Goal: Communication & Community: Answer question/provide support

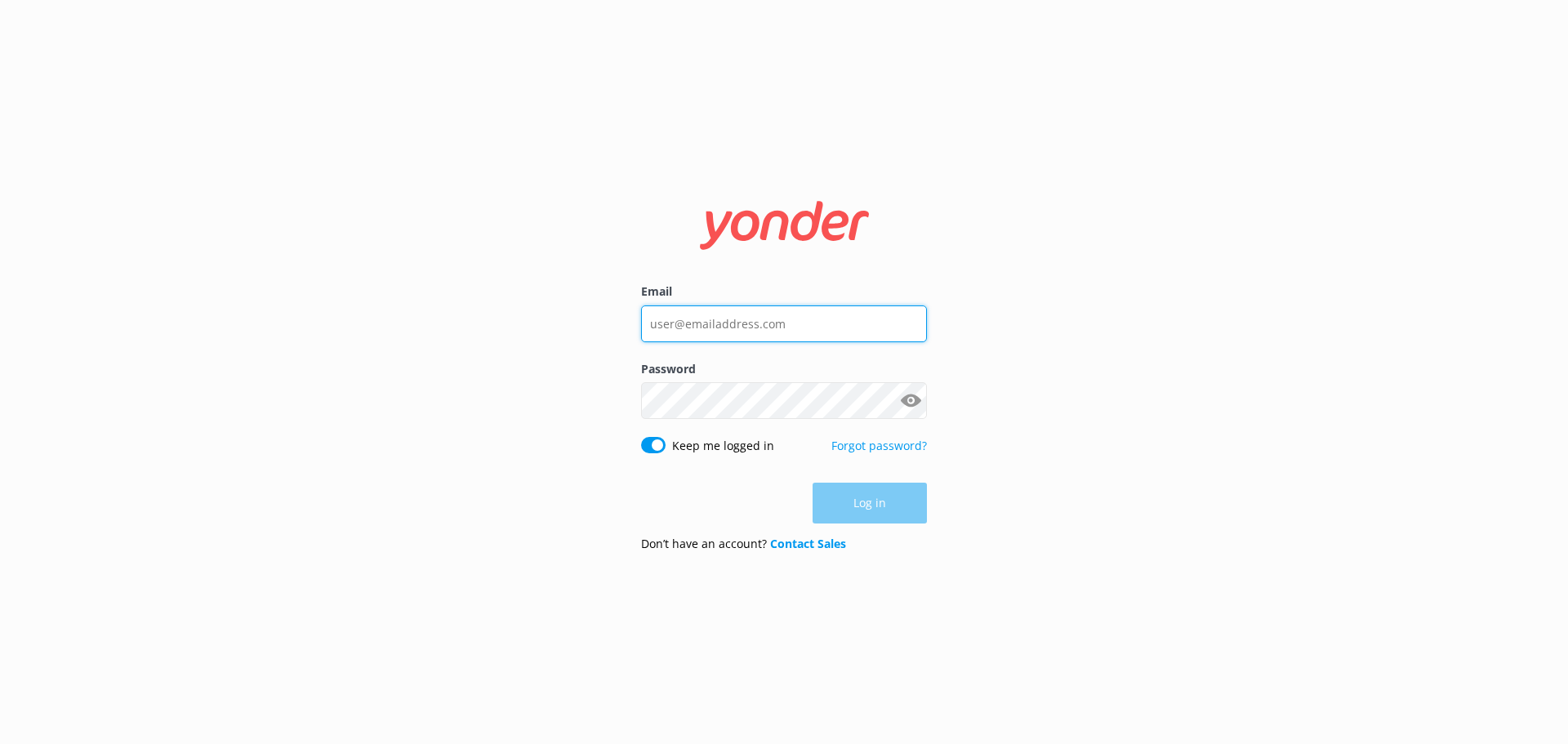
type input "[EMAIL_ADDRESS][DOMAIN_NAME]"
click at [859, 506] on div "Log in" at bounding box center [784, 502] width 286 height 41
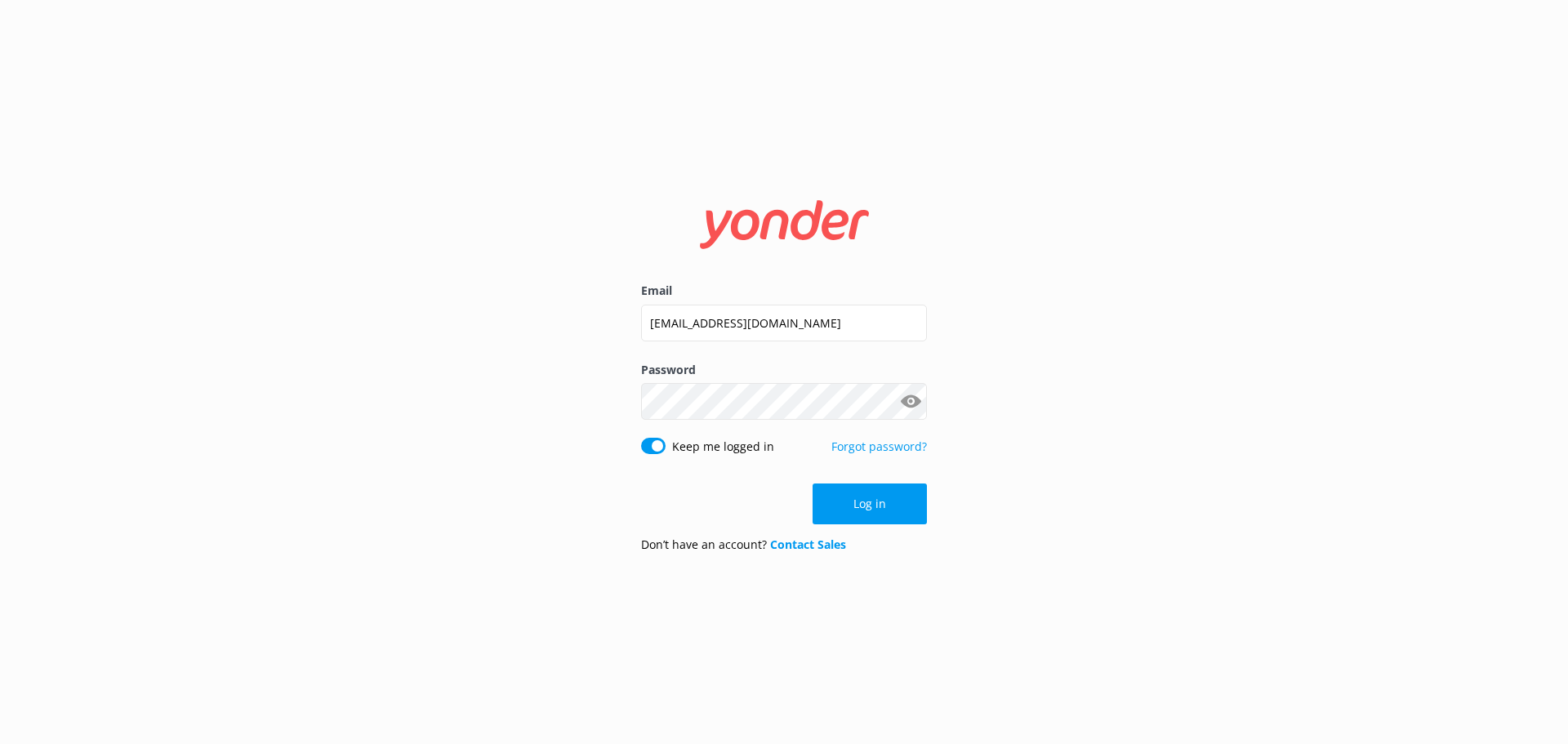
click at [859, 506] on button "Log in" at bounding box center [869, 503] width 114 height 41
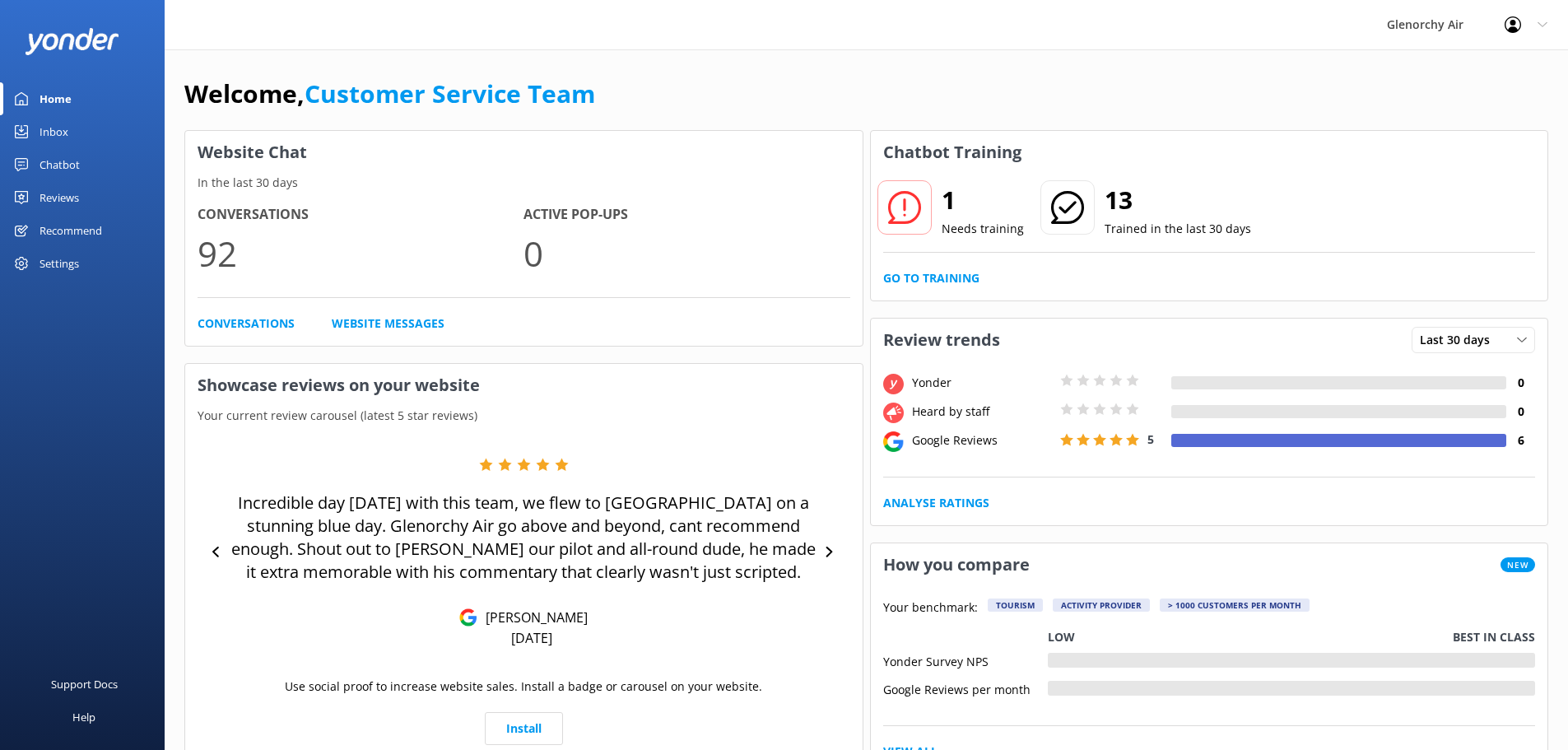
click at [65, 168] on div "Chatbot" at bounding box center [60, 164] width 40 height 33
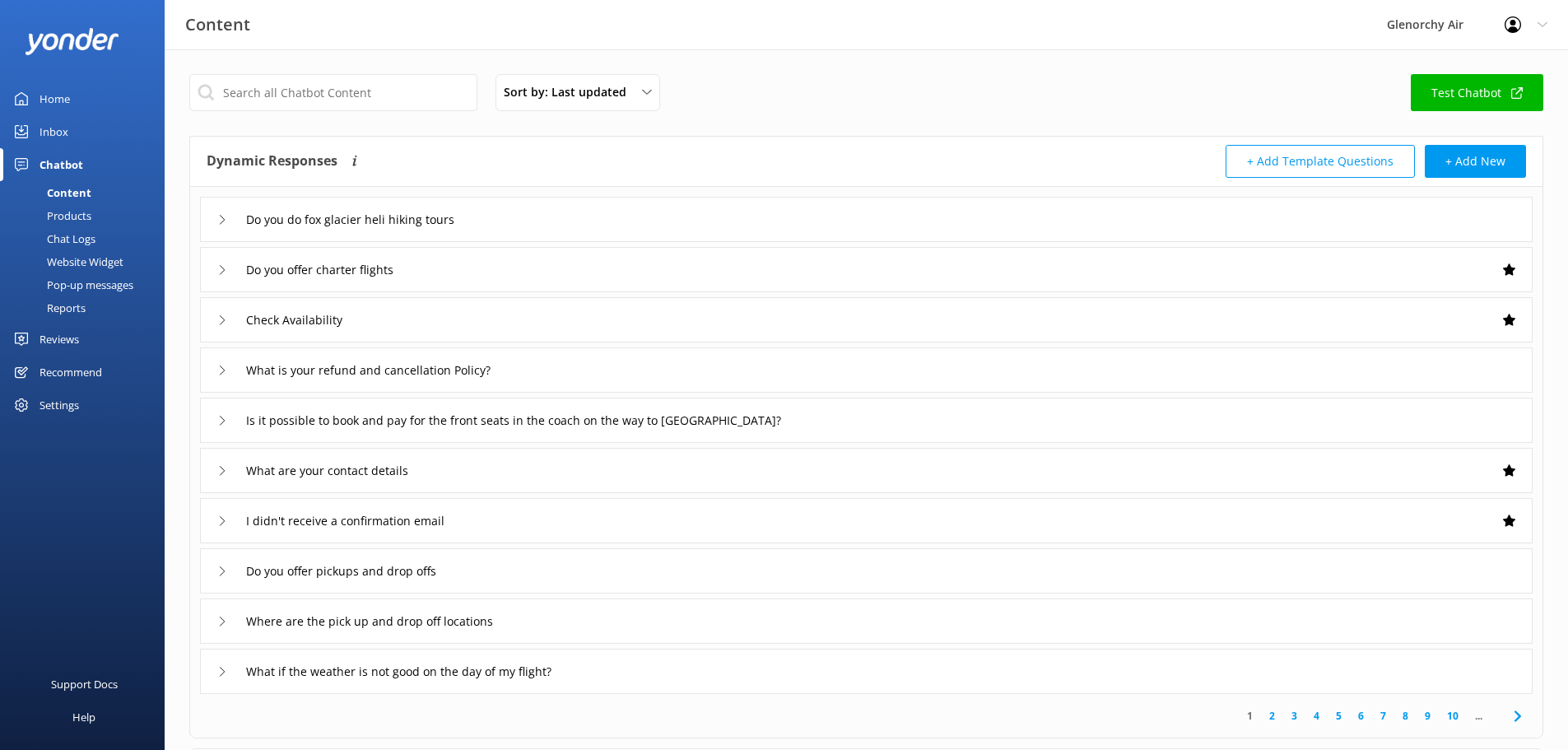
click at [48, 135] on div "Inbox" at bounding box center [54, 131] width 28 height 33
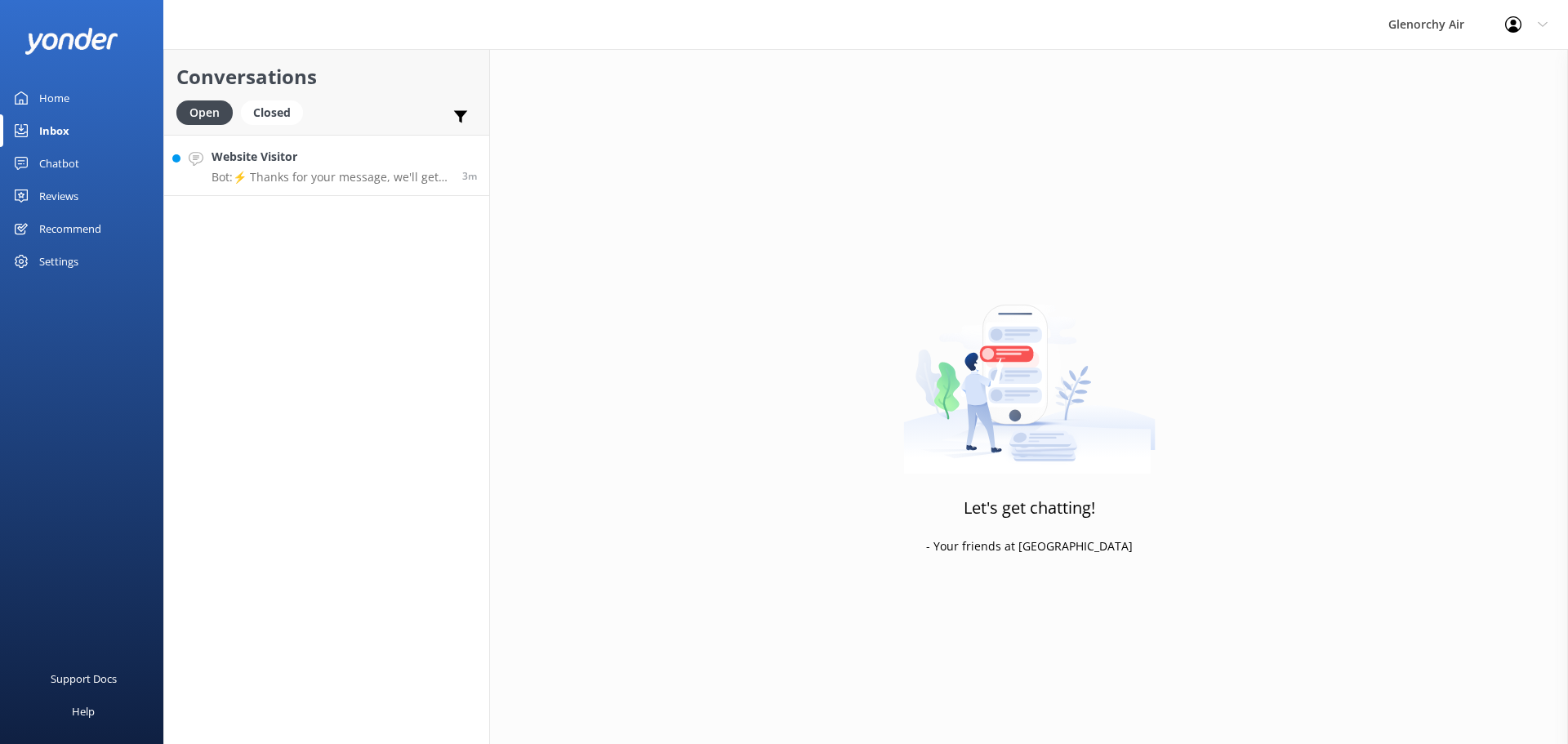
click at [270, 171] on p "Bot: ⚡ Thanks for your message, we'll get back to you as soon as we can. You're…" at bounding box center [330, 177] width 239 height 15
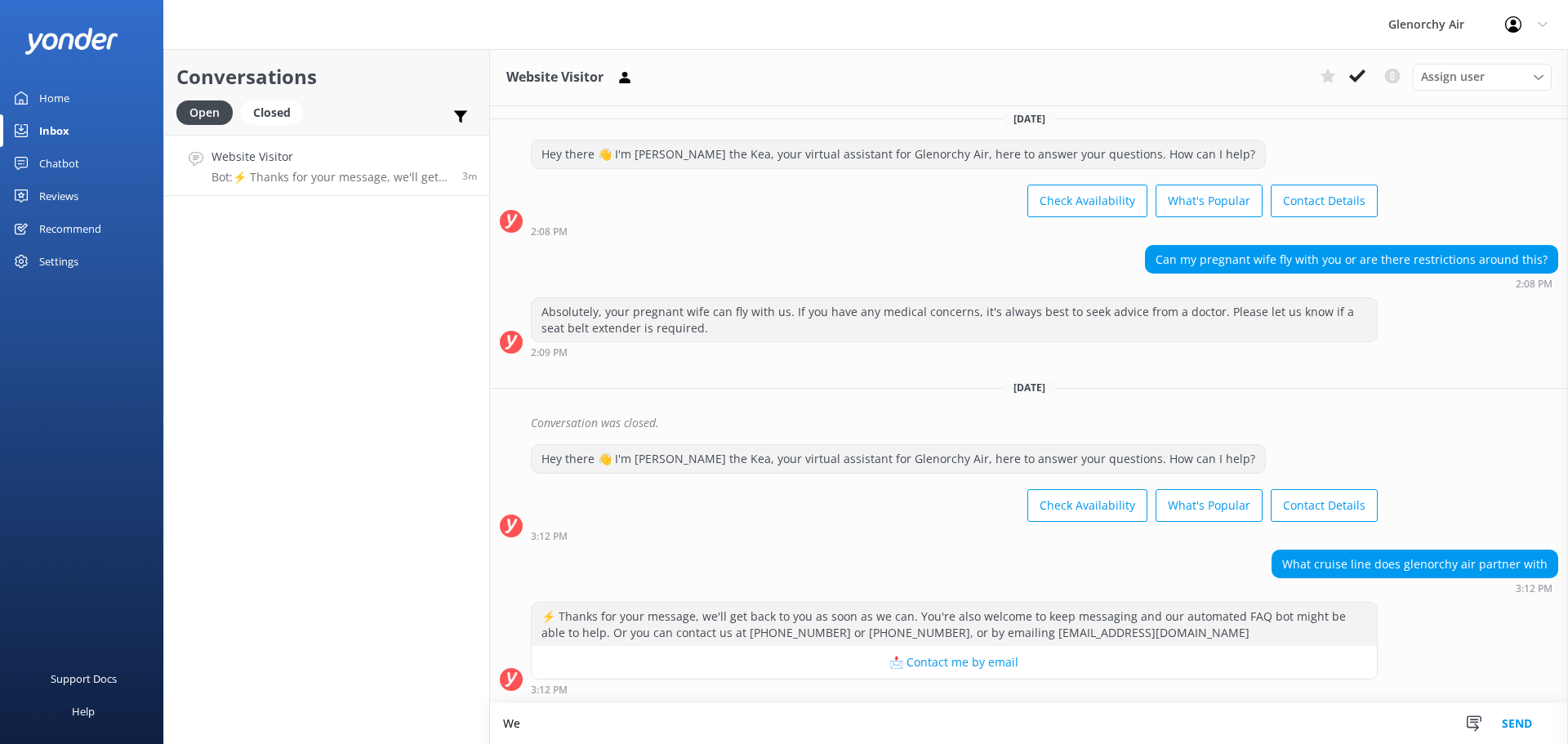
scroll to position [10, 0]
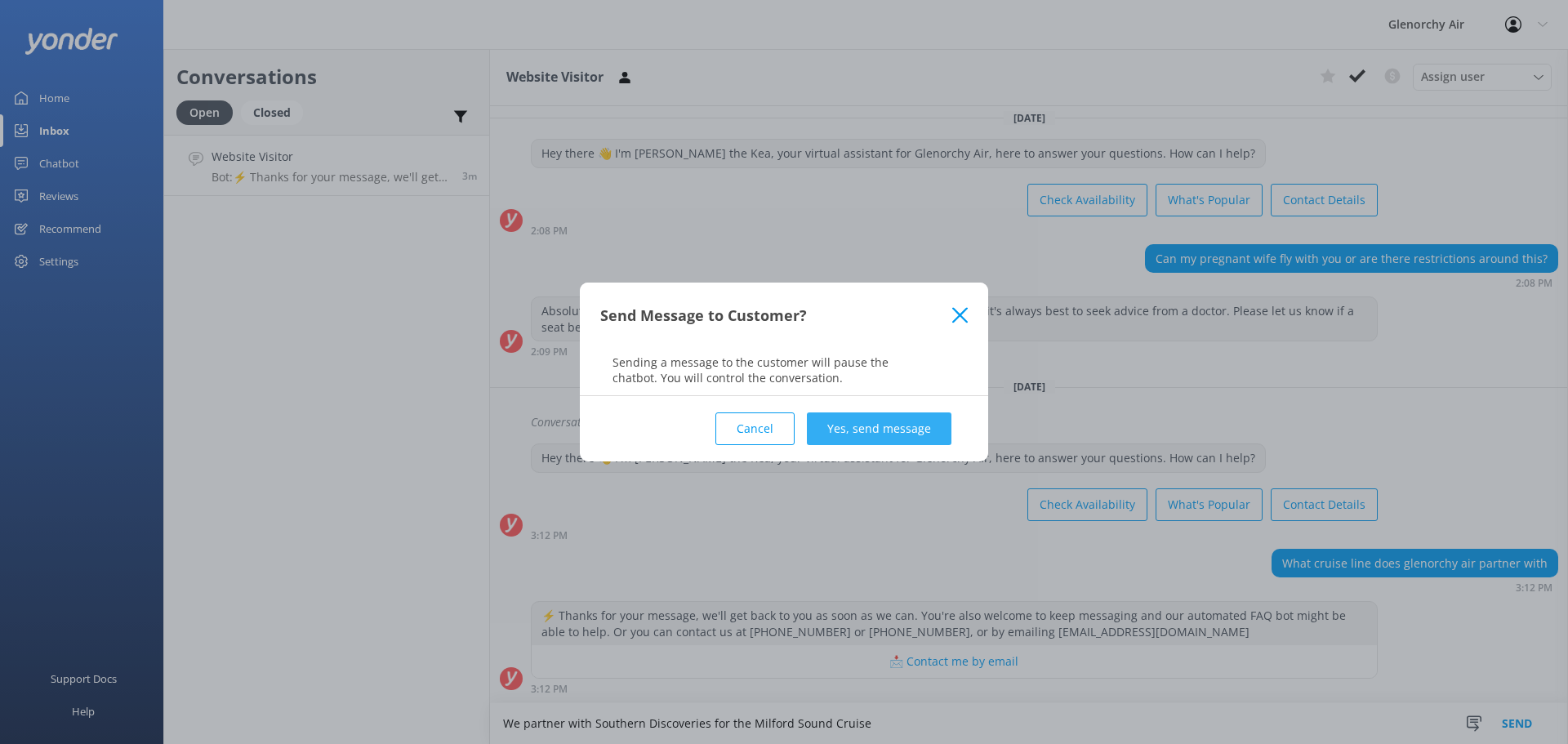
type textarea "We partner with Southern Discoveries for the Milford Sound Cruise"
click at [853, 433] on button "Yes, send message" at bounding box center [879, 428] width 145 height 32
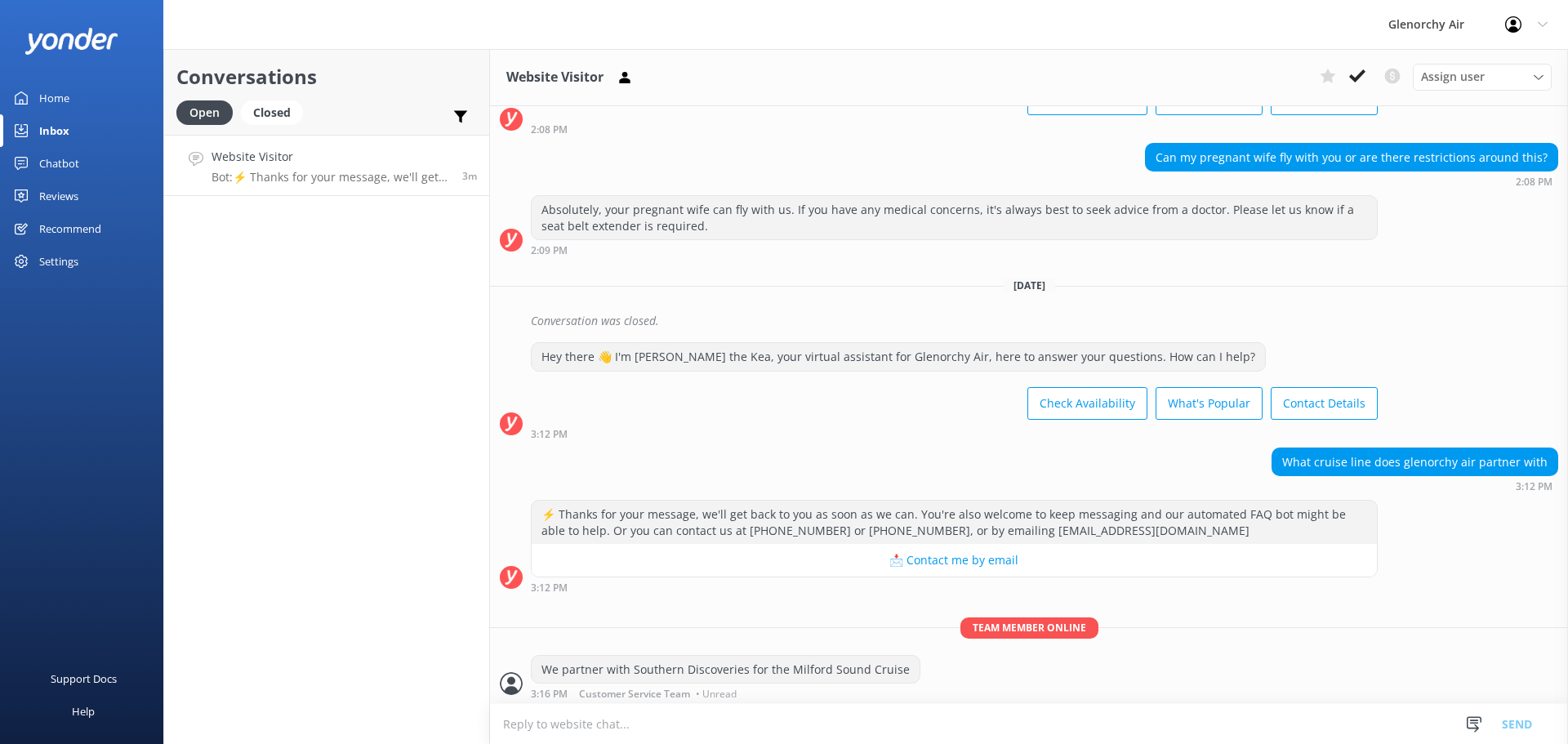
scroll to position [115, 0]
